Goal: Task Accomplishment & Management: Complete application form

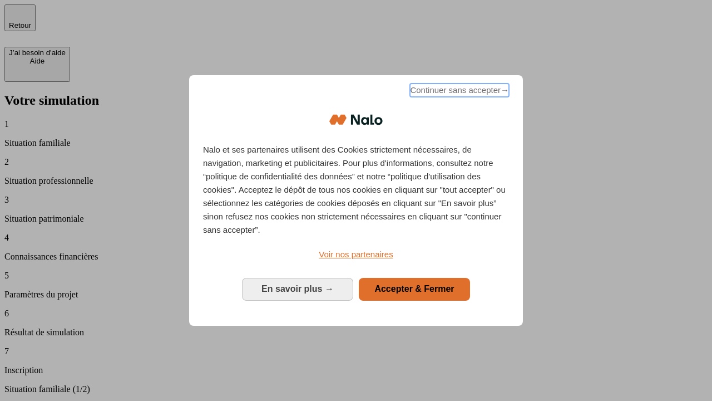
click at [458, 92] on span "Continuer sans accepter →" at bounding box center [459, 89] width 99 height 13
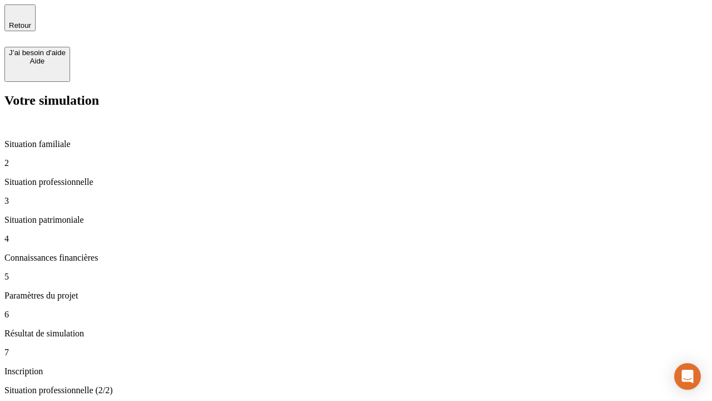
type input "70 000"
type input "1 000"
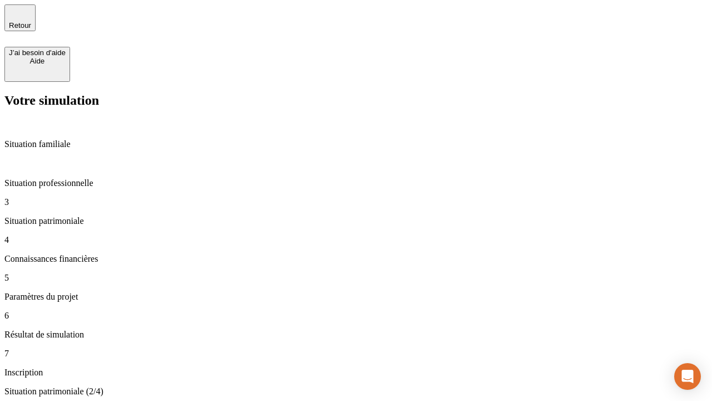
type input "800"
type input "6"
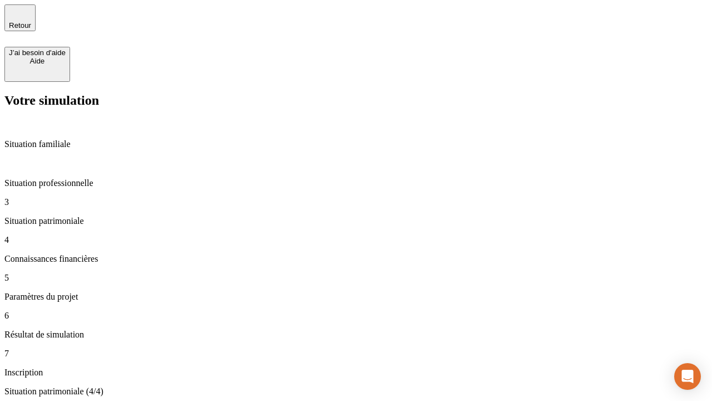
type input "400"
type input "3"
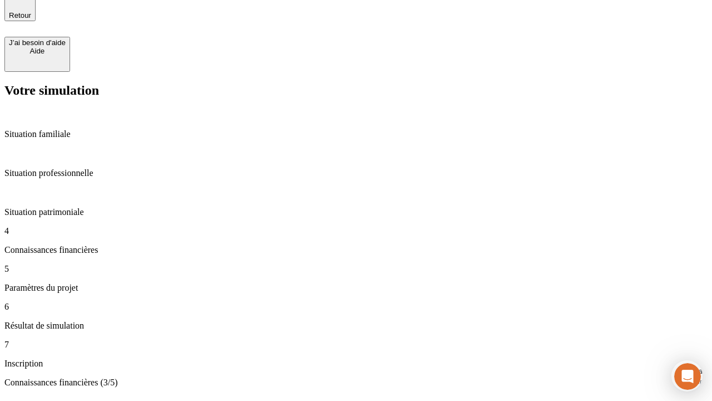
scroll to position [34, 0]
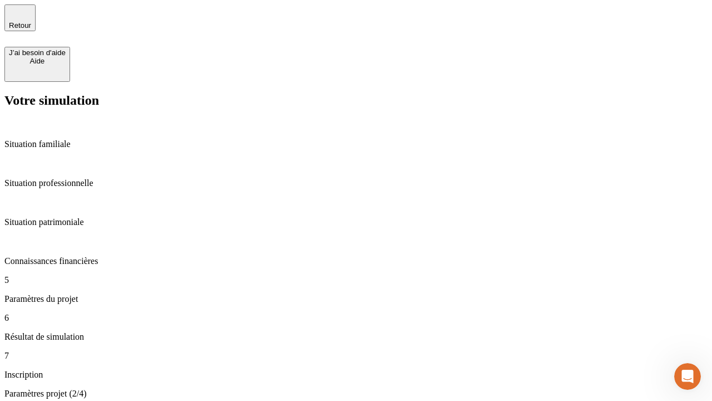
type input "35"
type input "500"
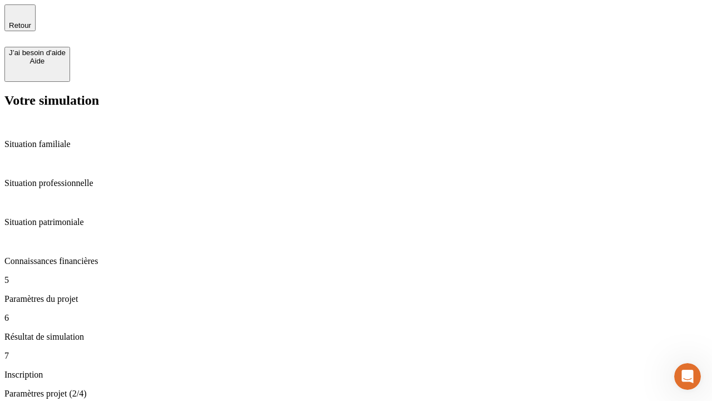
type input "640"
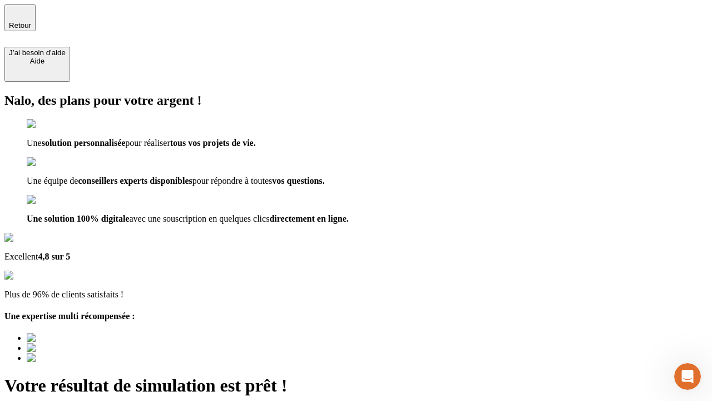
type input "[EMAIL_ADDRESS][DOMAIN_NAME]"
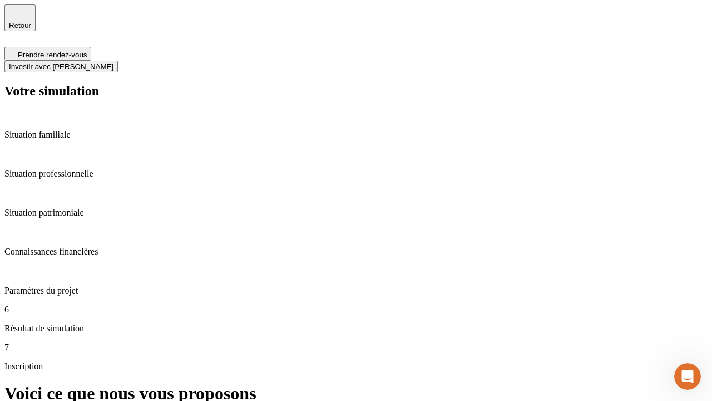
click at [113, 62] on span "Investir avec [PERSON_NAME]" at bounding box center [61, 66] width 105 height 8
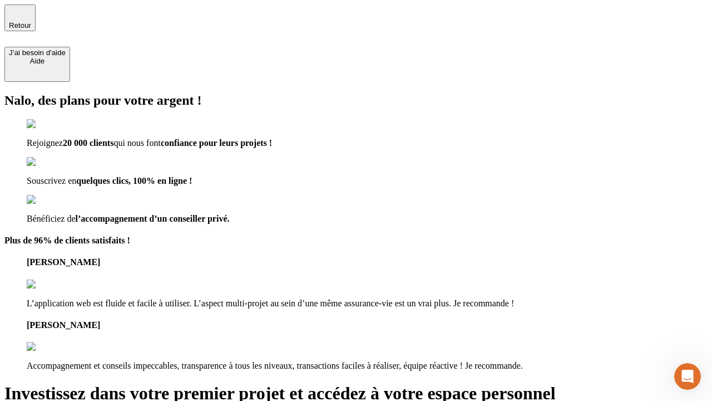
type input "abc"
